Goal: Use online tool/utility: Utilize a website feature to perform a specific function

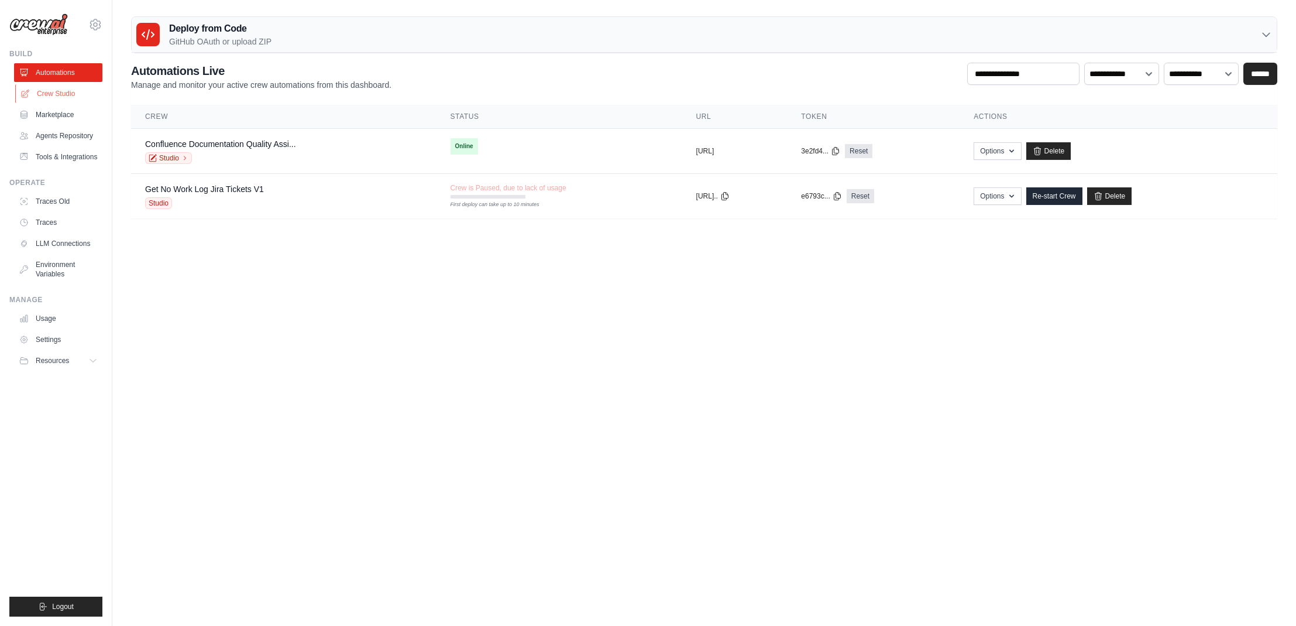
click at [44, 93] on link "Crew Studio" at bounding box center [59, 93] width 88 height 19
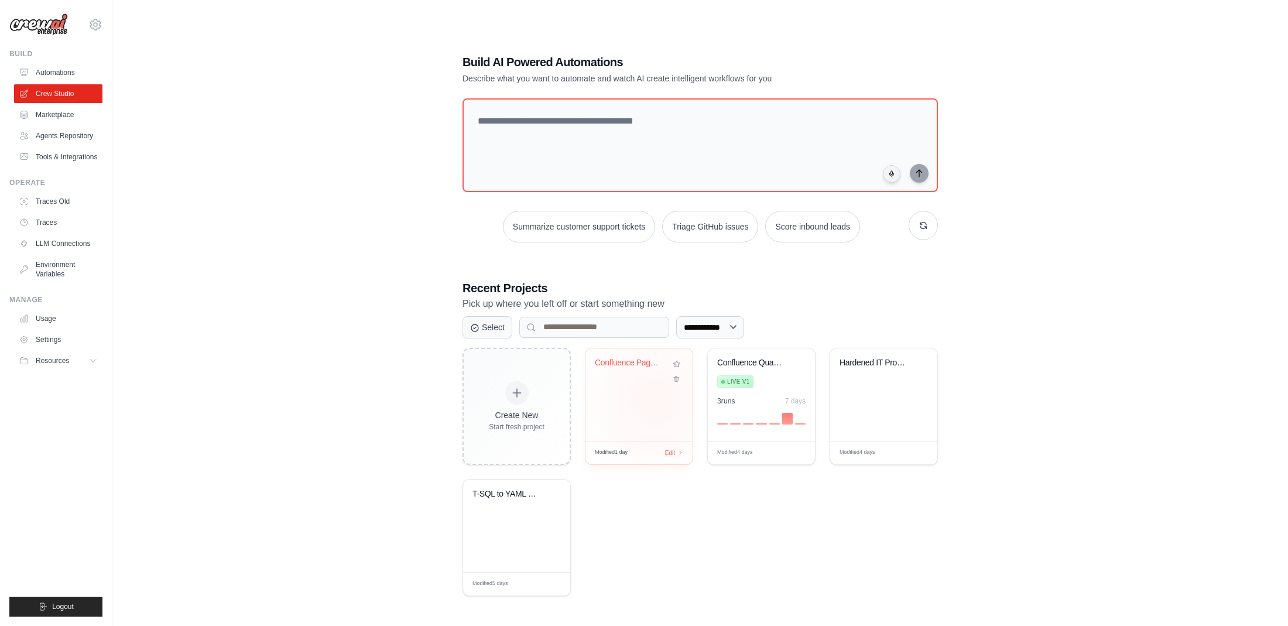
click at [655, 400] on div "Confluence Page ID Finder" at bounding box center [638, 394] width 107 height 92
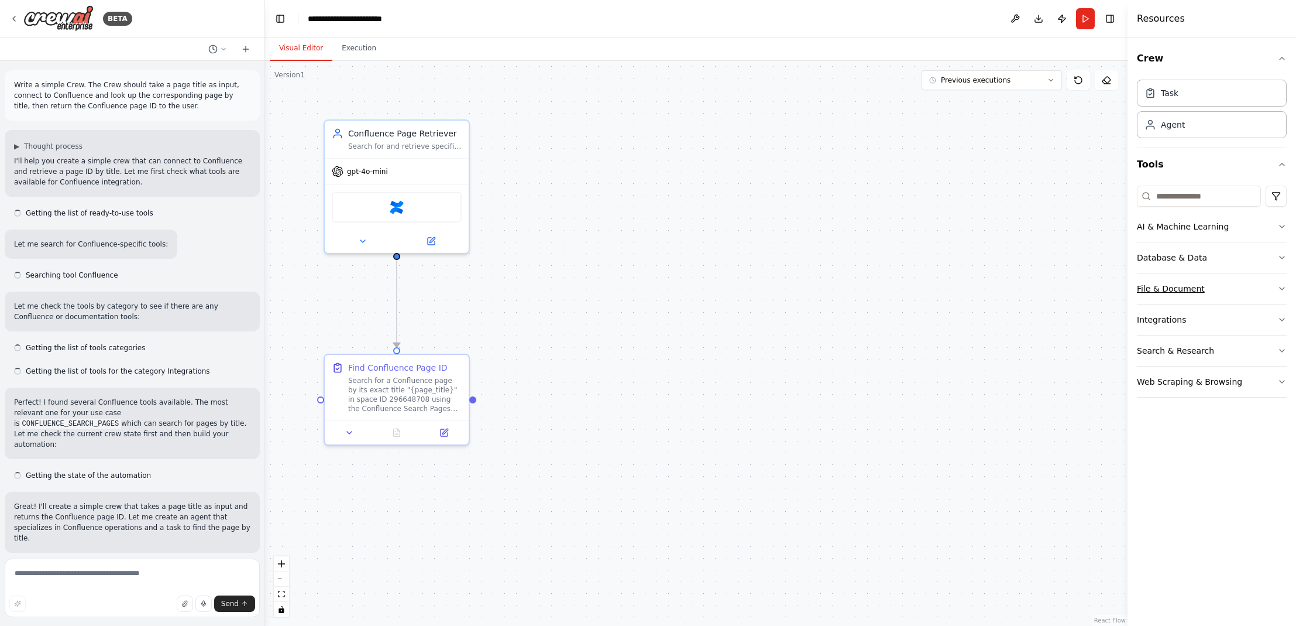
scroll to position [6441, 0]
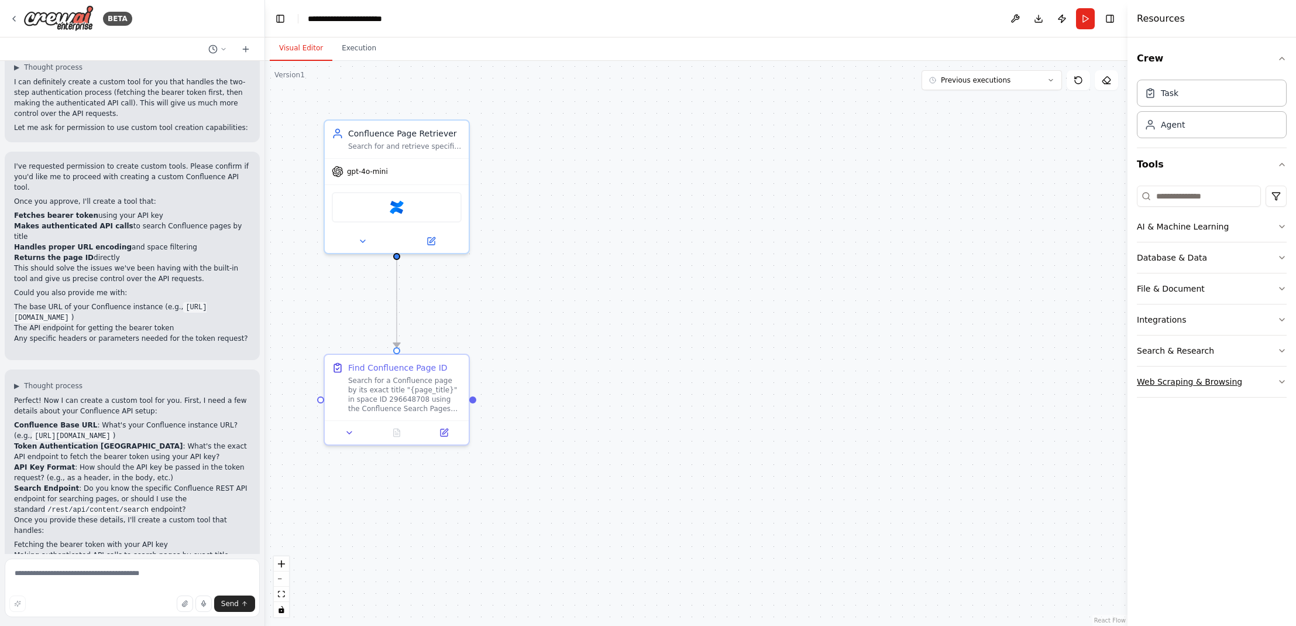
click at [1233, 376] on div "Web Scraping & Browsing" at bounding box center [1189, 382] width 105 height 12
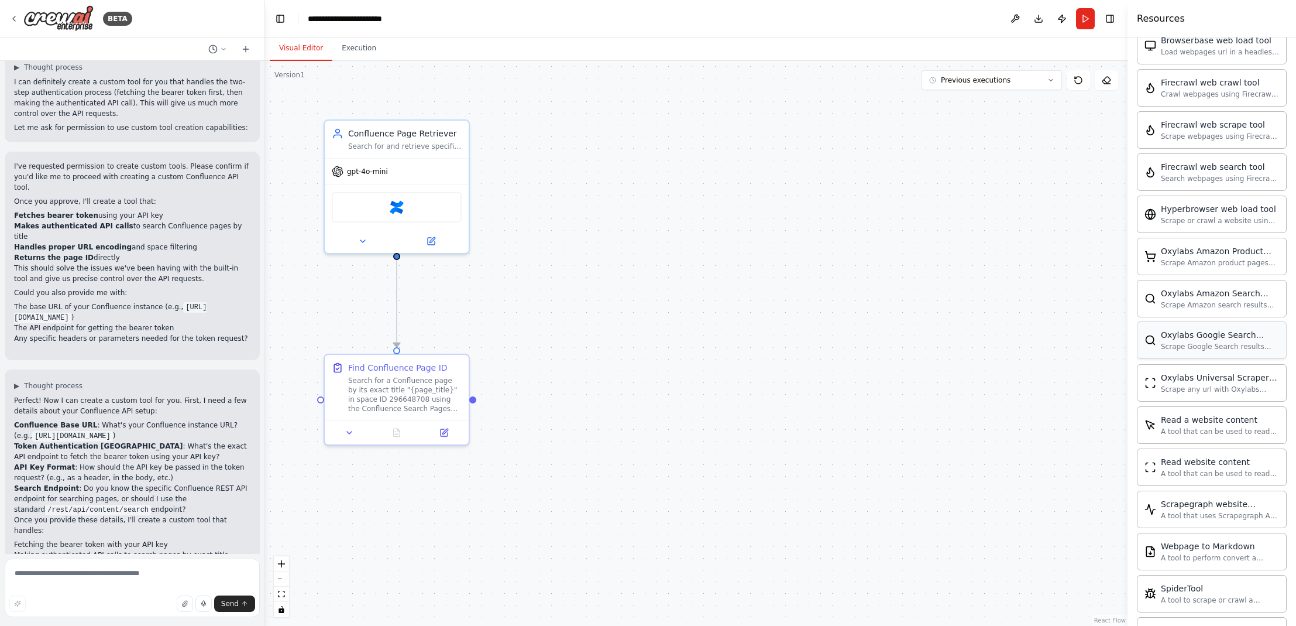
scroll to position [307, 0]
